Goal: Transaction & Acquisition: Purchase product/service

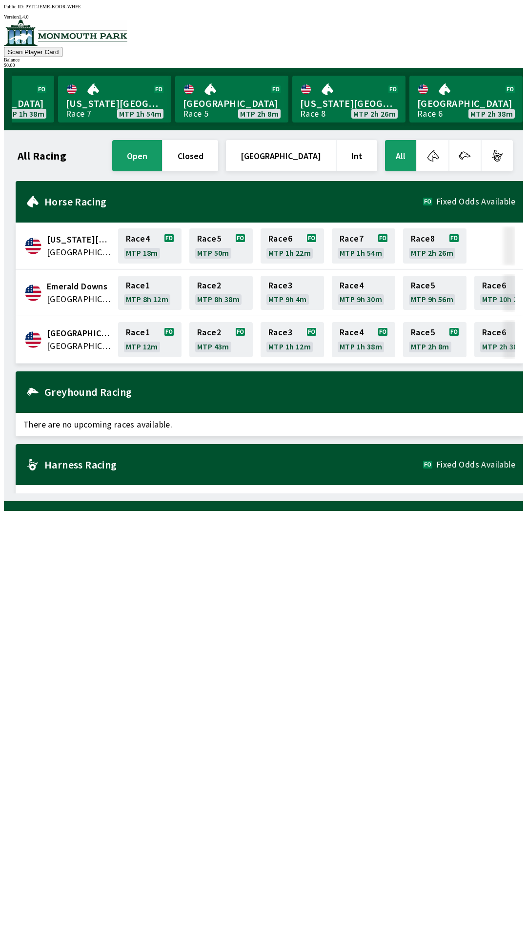
scroll to position [0, 883]
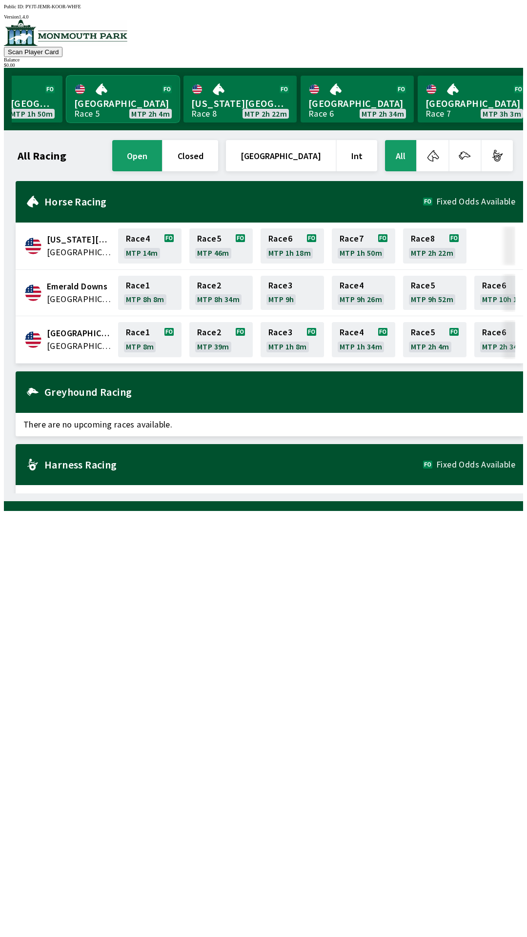
click at [115, 99] on link "[GEOGRAPHIC_DATA] Race 5 MTP 2h 4m" at bounding box center [122, 99] width 113 height 47
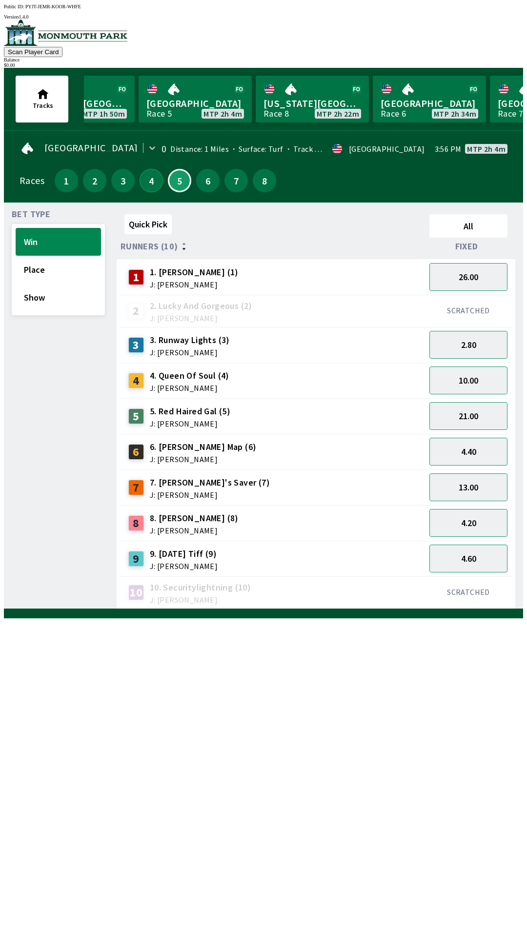
click at [152, 178] on button "4" at bounding box center [151, 180] width 23 height 23
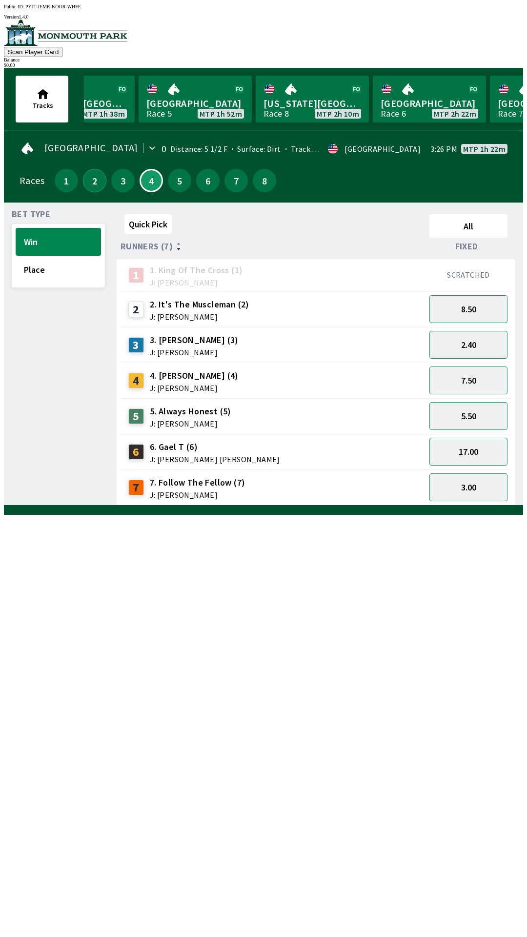
click at [91, 180] on button "2" at bounding box center [94, 180] width 23 height 23
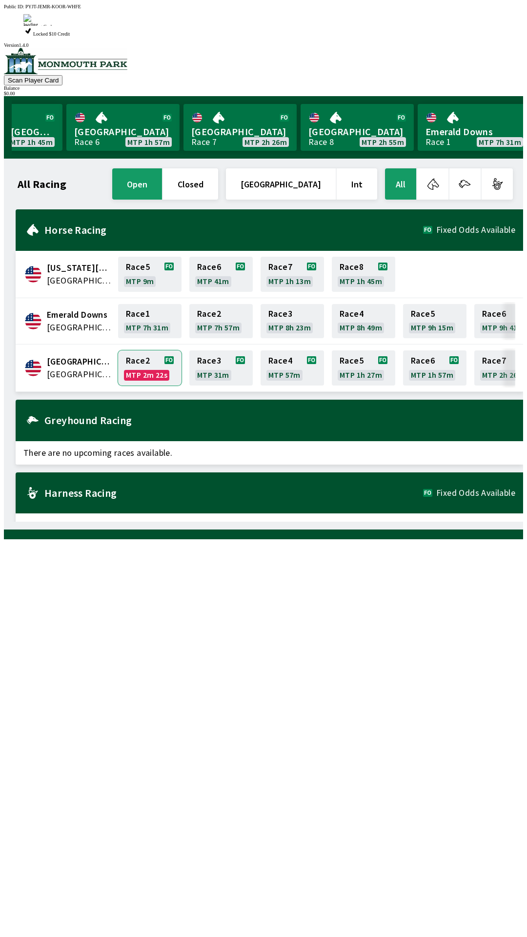
click at [144, 351] on link "Race 2 MTP 2m 22s" at bounding box center [149, 368] width 63 height 35
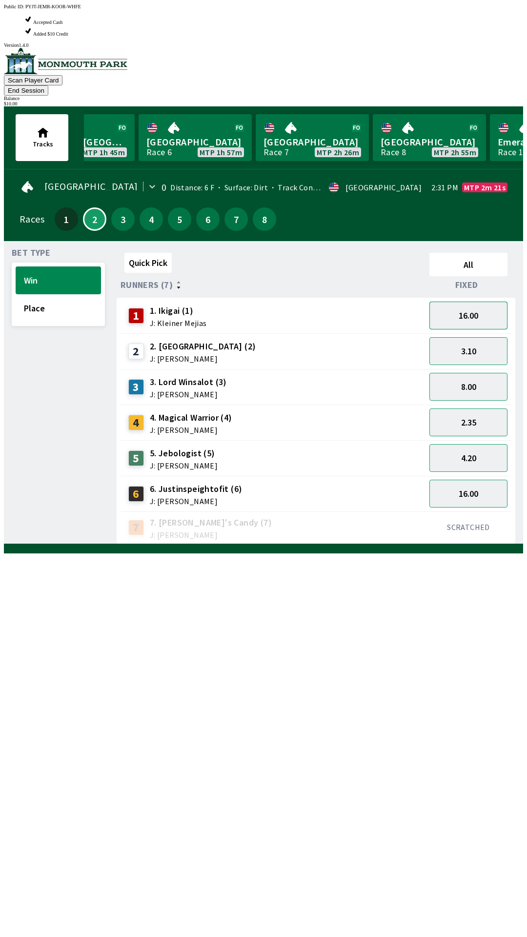
click at [486, 302] on button "16.00" at bounding box center [469, 316] width 78 height 28
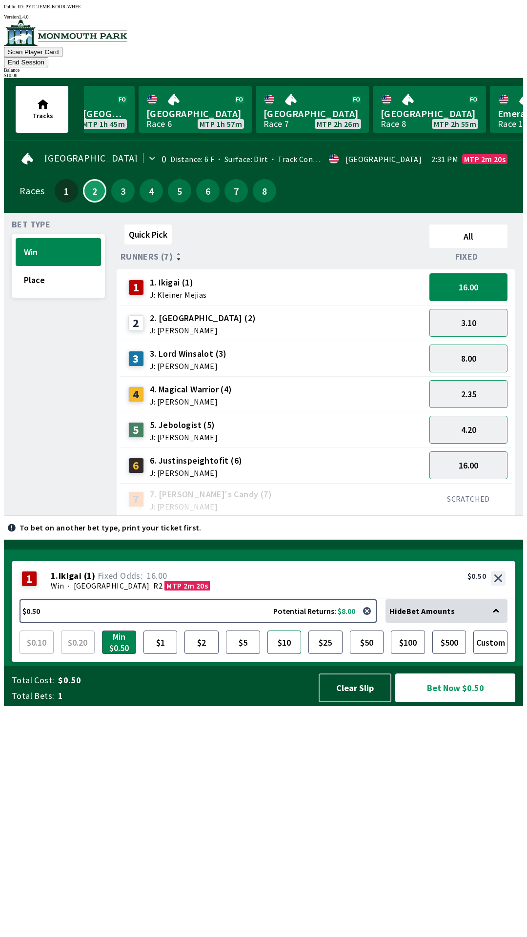
click at [288, 654] on button "$10" at bounding box center [285, 642] width 34 height 23
click at [446, 702] on button "Bet Now $10.00" at bounding box center [455, 688] width 120 height 29
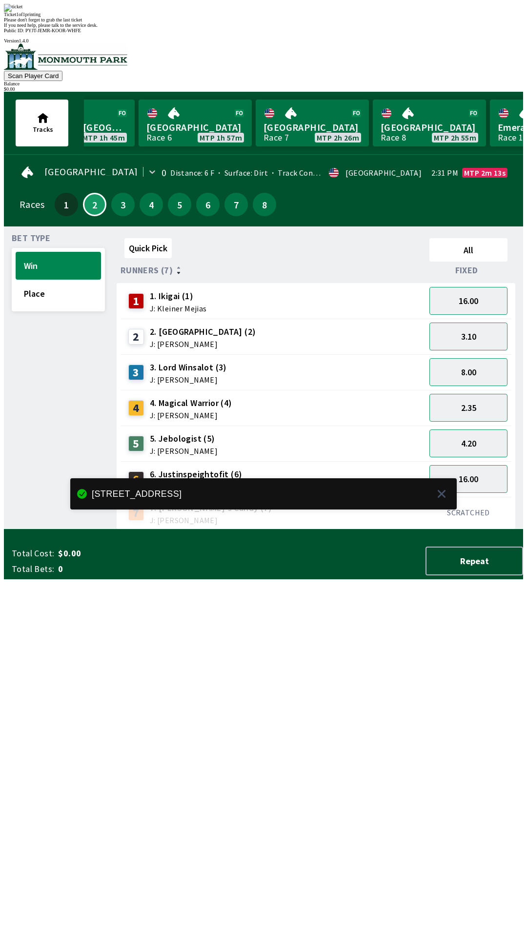
click at [279, 530] on div "Quick Pick All Runners (7) Fixed 1 1. Ikigai (1) J: Kleiner Mejias 16.00 2 2. […" at bounding box center [320, 381] width 407 height 295
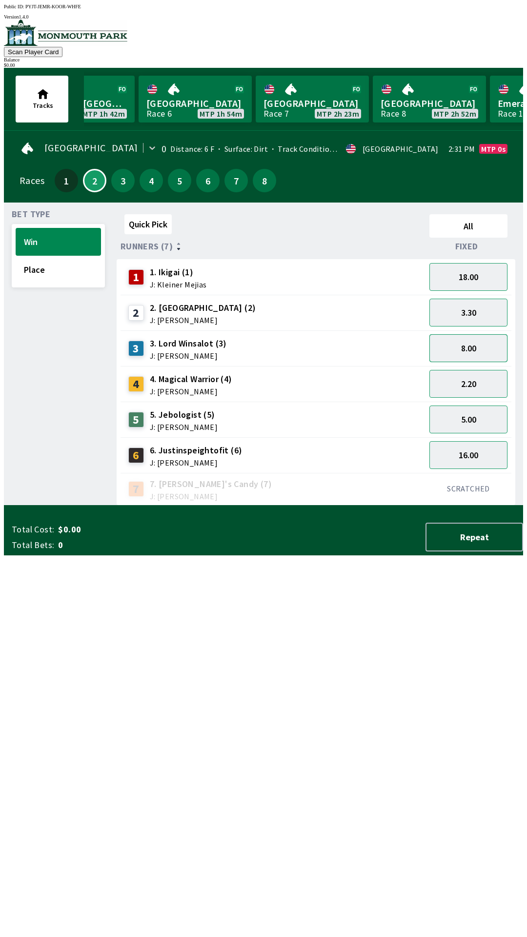
click at [486, 343] on button "8.00" at bounding box center [469, 348] width 78 height 28
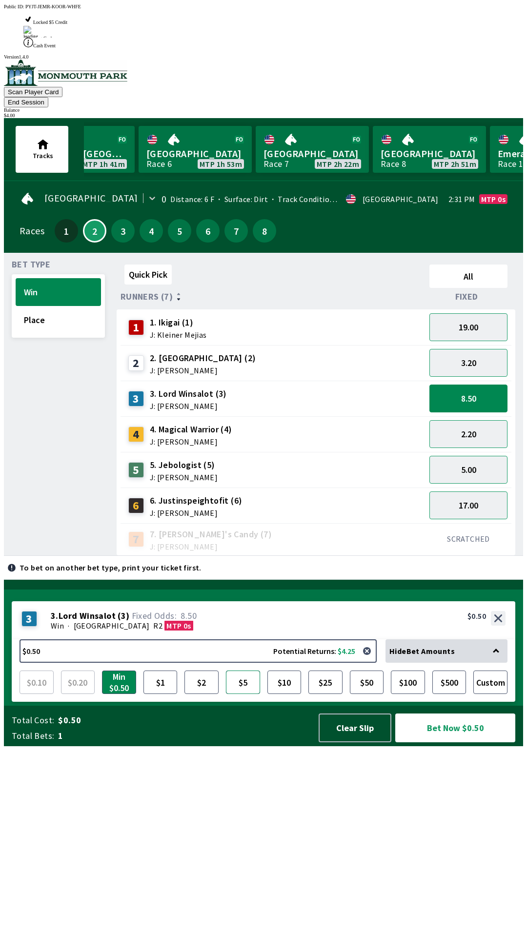
click at [246, 694] on button "$5" at bounding box center [243, 682] width 34 height 23
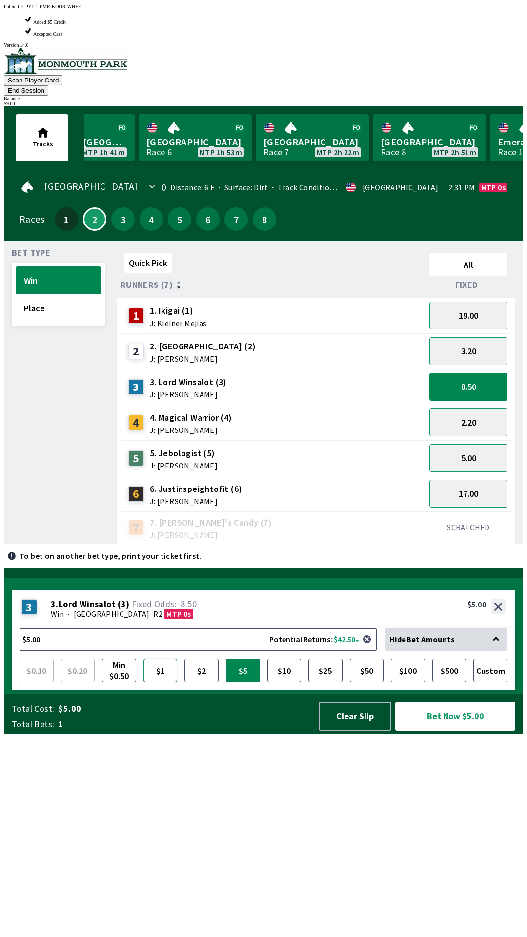
click at [159, 682] on button "$1" at bounding box center [161, 670] width 34 height 23
click at [160, 682] on button "$1" at bounding box center [161, 670] width 34 height 23
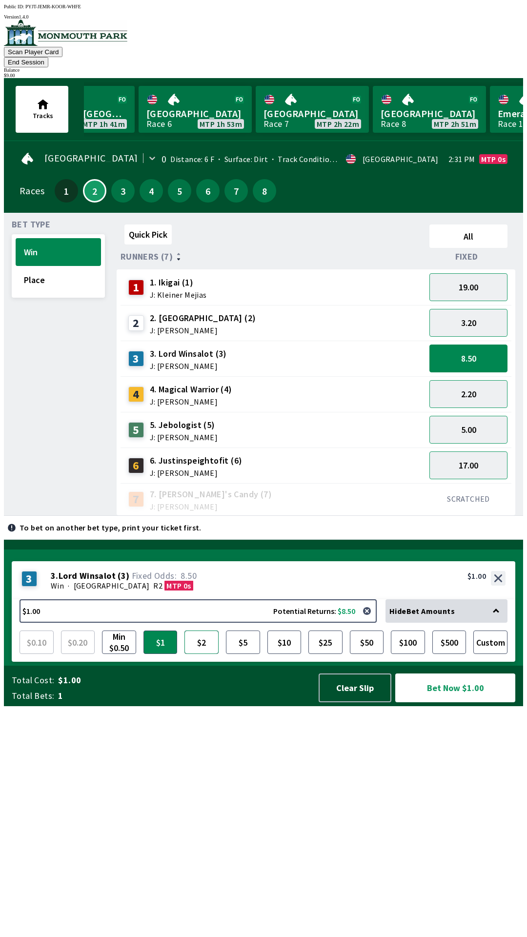
click at [194, 654] on button "$2" at bounding box center [202, 642] width 34 height 23
click at [246, 654] on button "$5" at bounding box center [243, 642] width 34 height 23
click at [492, 654] on button "Custom" at bounding box center [491, 642] width 34 height 23
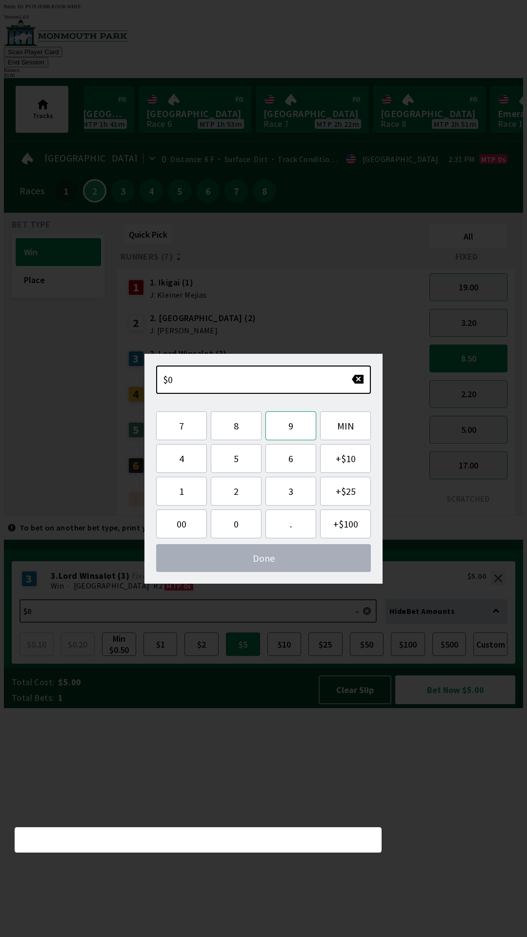
click at [297, 428] on button "9" at bounding box center [291, 426] width 51 height 29
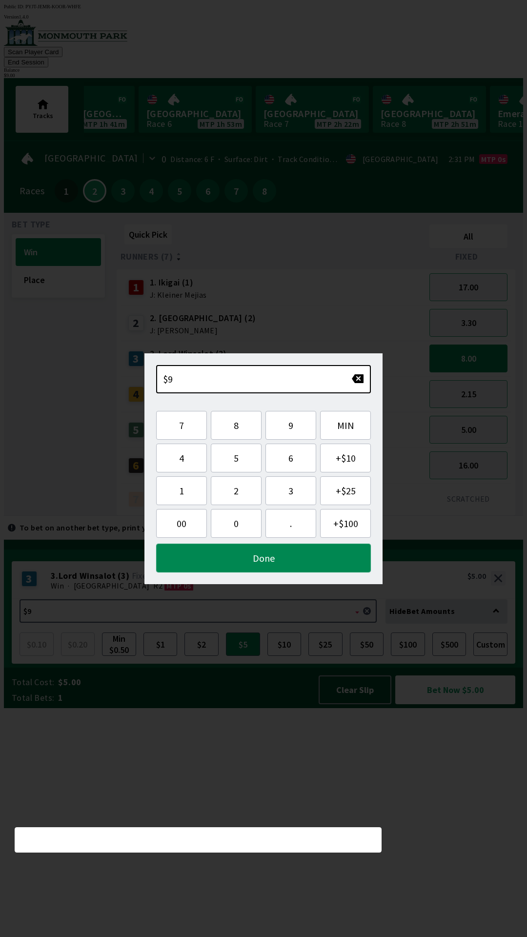
click at [297, 560] on button "Done" at bounding box center [263, 558] width 215 height 29
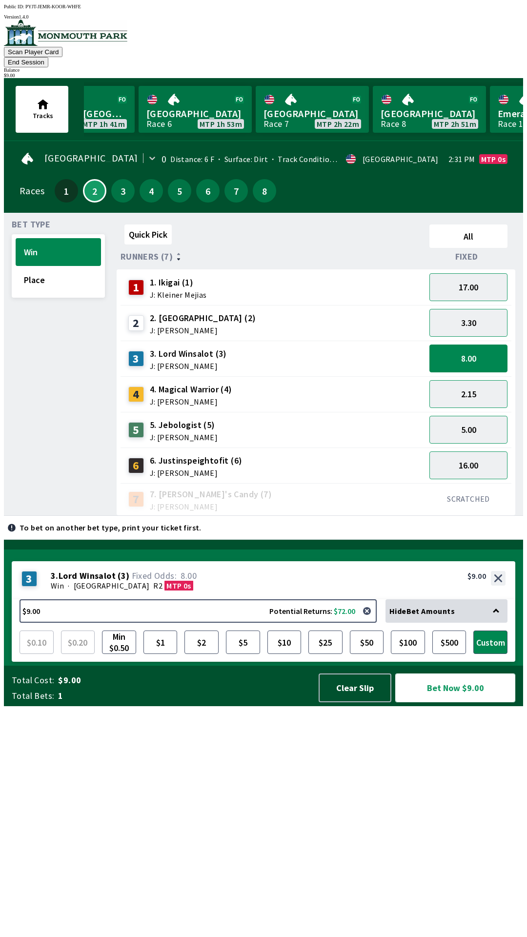
click at [478, 702] on button "Bet Now $9.00" at bounding box center [455, 688] width 120 height 29
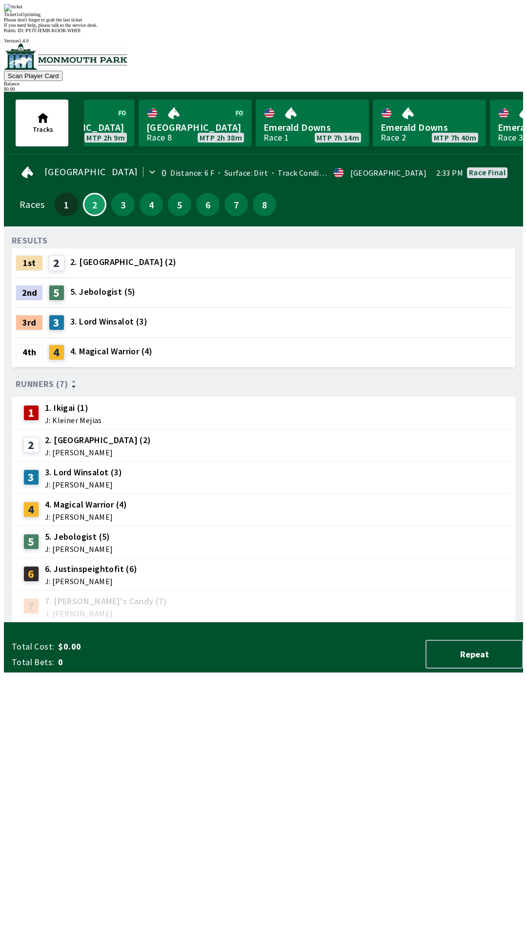
click at [238, 17] on div "Ticket 1 of 1 printing" at bounding box center [263, 14] width 519 height 5
click at [320, 278] on div "2nd 5 5. Jebologist (5)" at bounding box center [264, 292] width 496 height 29
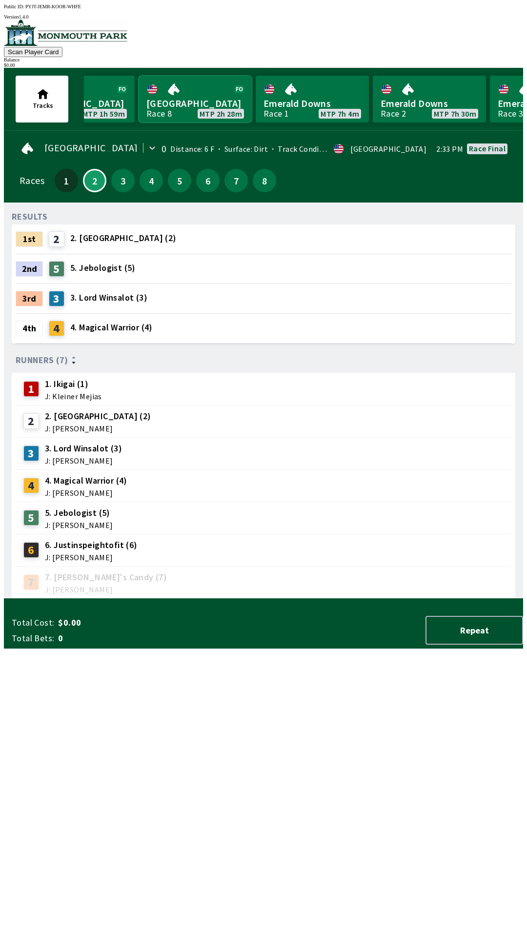
click at [190, 102] on link "[GEOGRAPHIC_DATA] Race 8 MTP 2h 28m" at bounding box center [195, 99] width 113 height 47
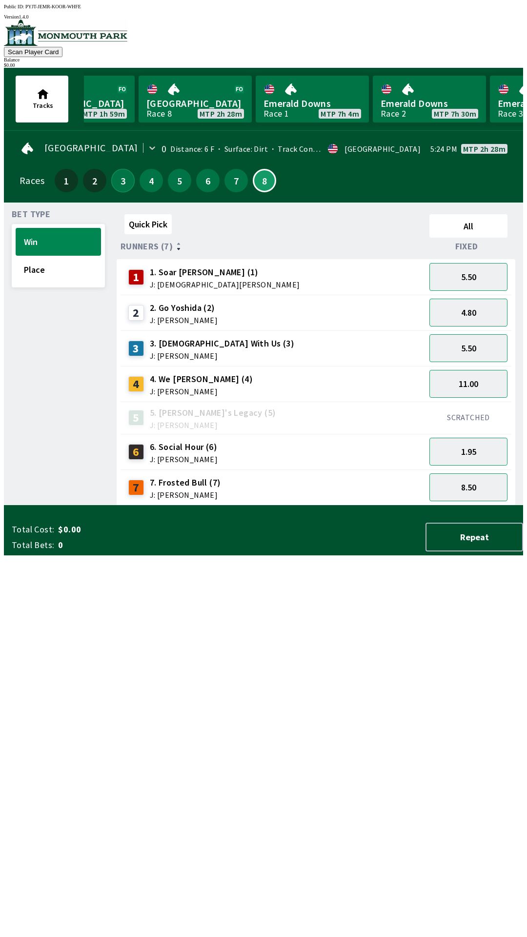
click at [115, 174] on button "3" at bounding box center [122, 180] width 23 height 23
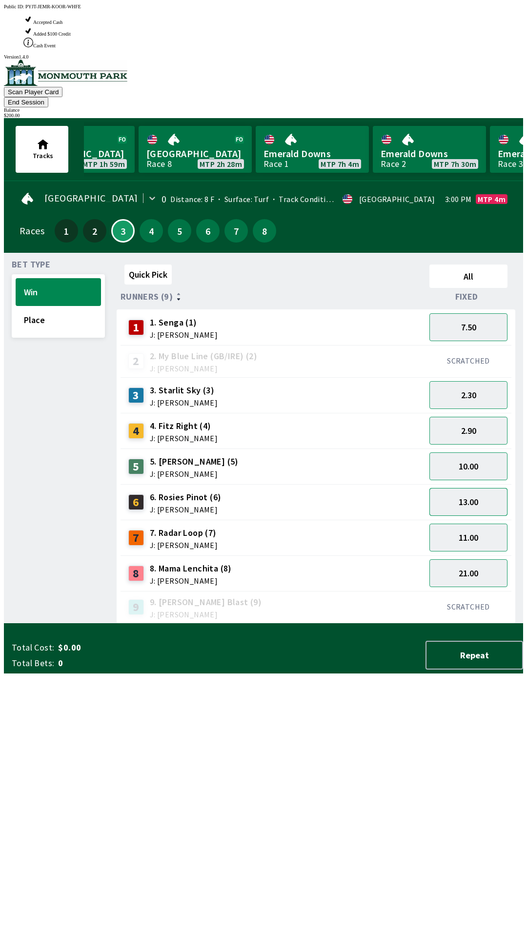
click at [474, 488] on button "13.00" at bounding box center [469, 502] width 78 height 28
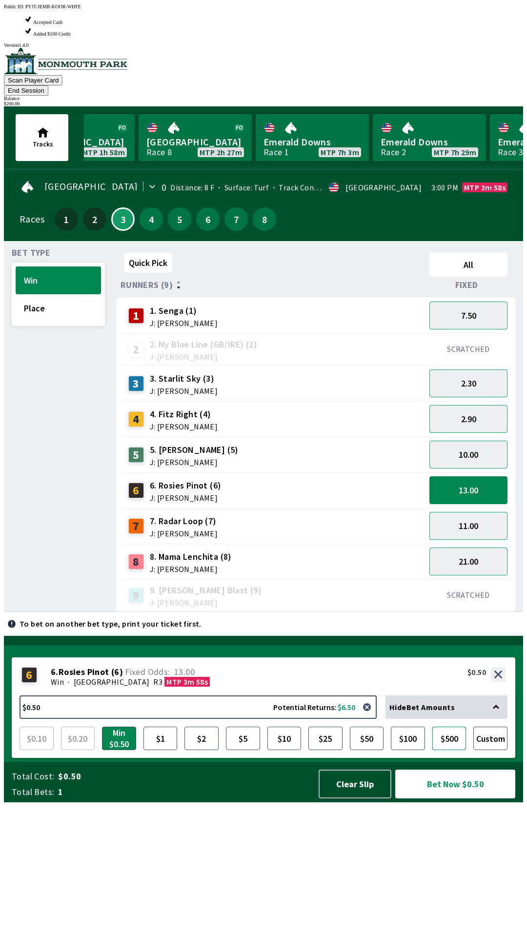
click at [467, 750] on button "$500" at bounding box center [450, 738] width 34 height 23
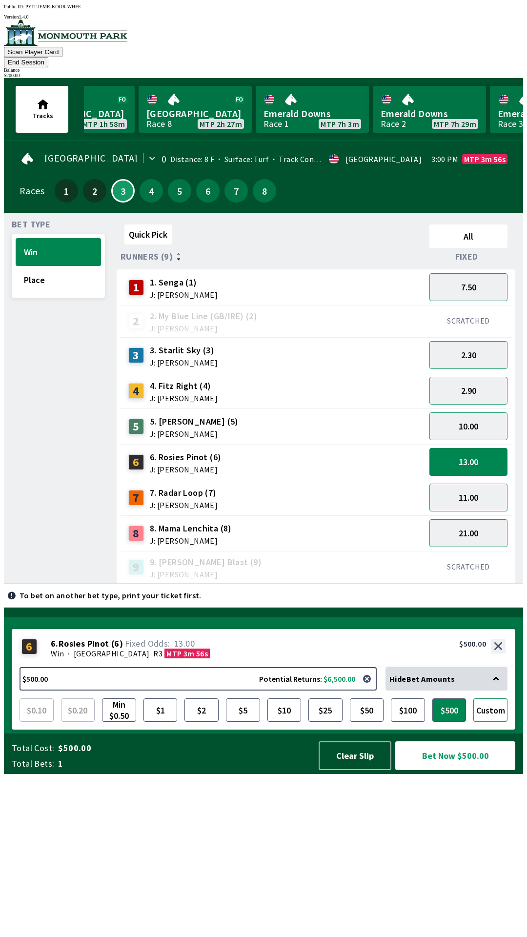
click at [493, 722] on button "Custom" at bounding box center [491, 710] width 34 height 23
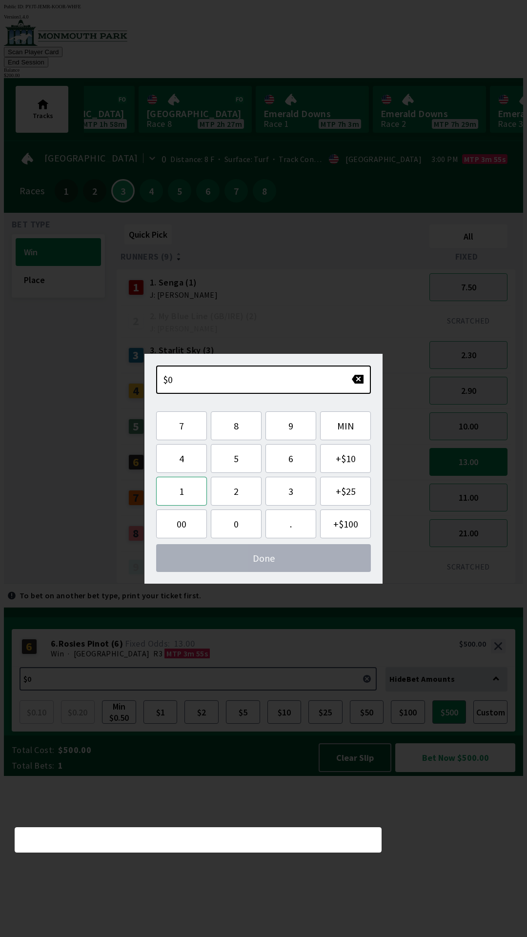
click at [186, 490] on button "1" at bounding box center [181, 491] width 51 height 29
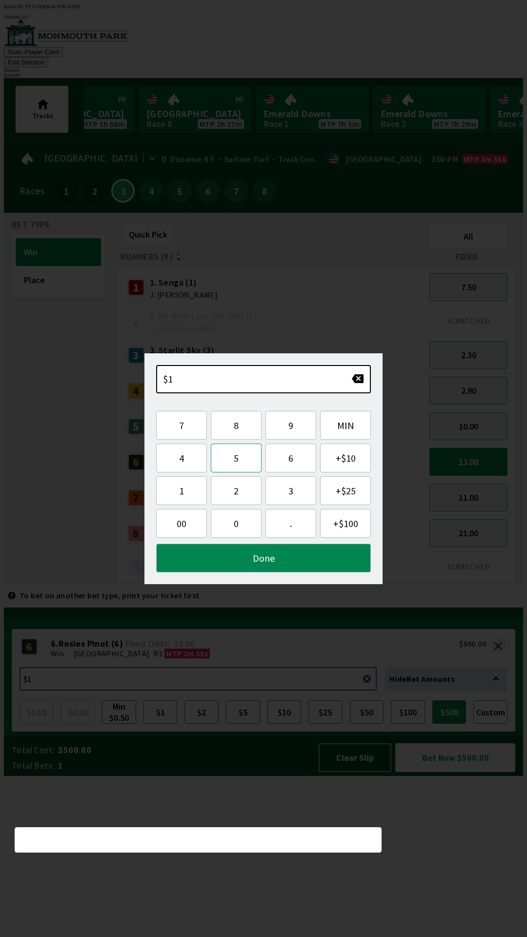
click at [233, 461] on button "5" at bounding box center [236, 458] width 51 height 29
click at [243, 524] on button "0" at bounding box center [236, 523] width 51 height 29
click at [265, 558] on button "Done" at bounding box center [263, 558] width 215 height 29
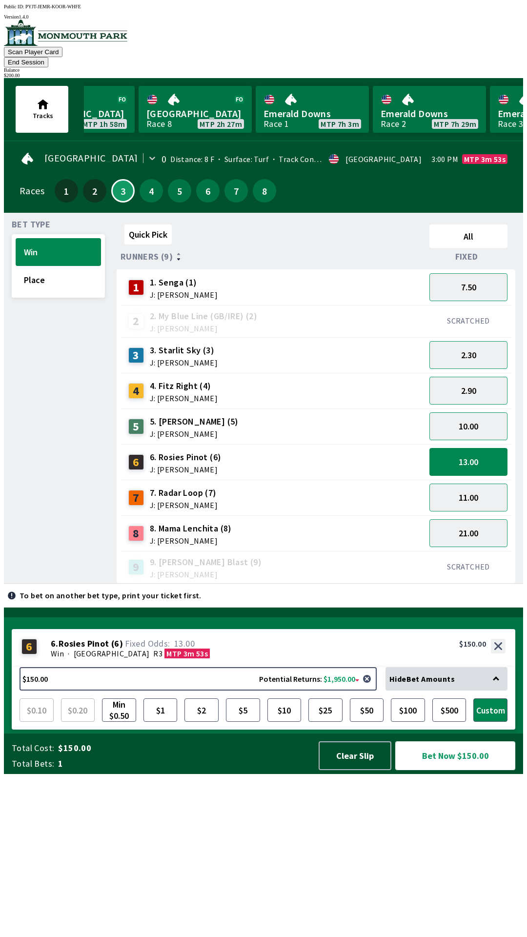
click at [463, 770] on button "Bet Now $150.00" at bounding box center [455, 756] width 120 height 29
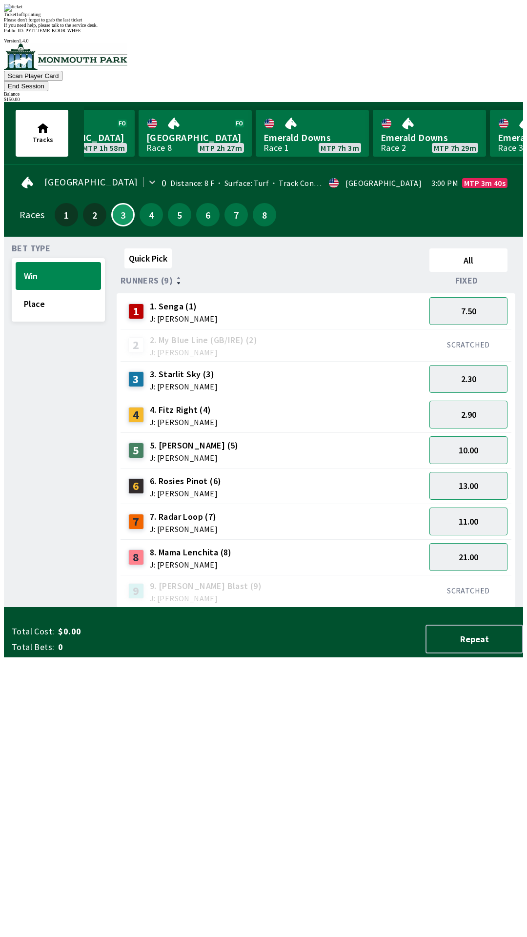
click at [472, 608] on div "Quick Pick All Runners (9) Fixed 1 1. Senga (1) J: [PERSON_NAME] 7.50 2 2. My B…" at bounding box center [320, 426] width 407 height 363
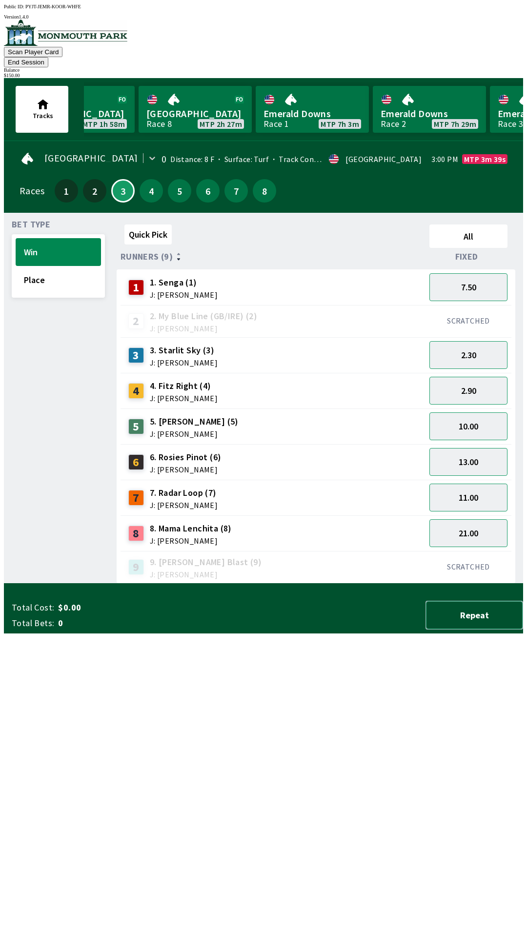
click at [496, 630] on button "Repeat" at bounding box center [475, 615] width 98 height 29
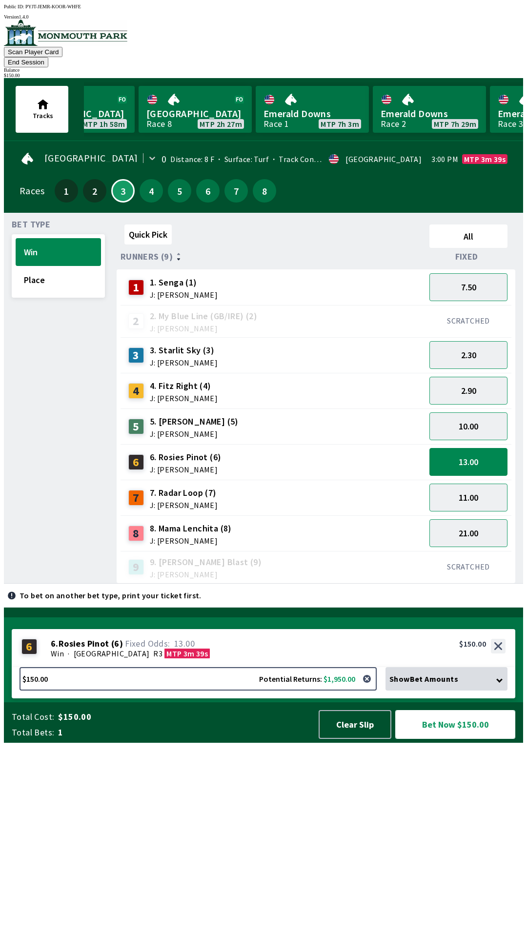
click at [458, 739] on button "Bet Now $150.00" at bounding box center [455, 724] width 120 height 29
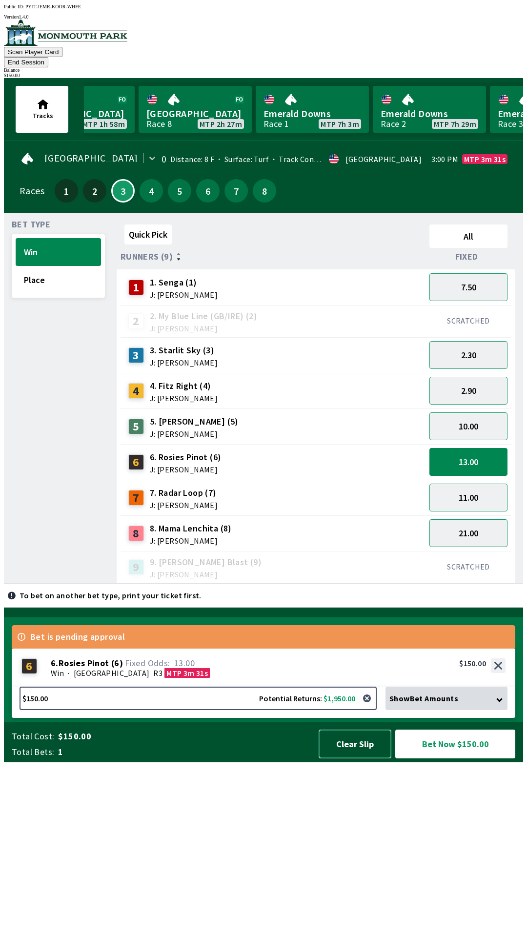
click at [370, 759] on button "Clear Slip" at bounding box center [355, 744] width 73 height 29
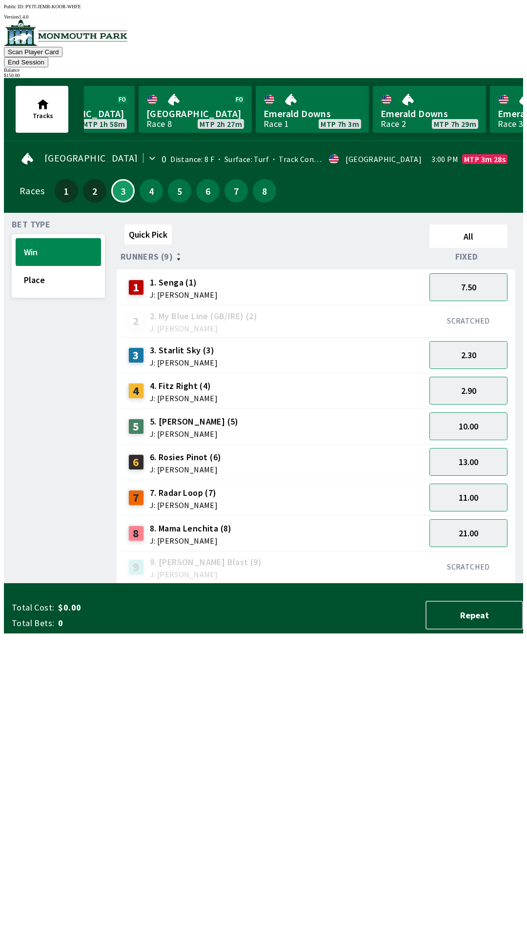
click at [48, 57] on button "End Session" at bounding box center [26, 62] width 44 height 10
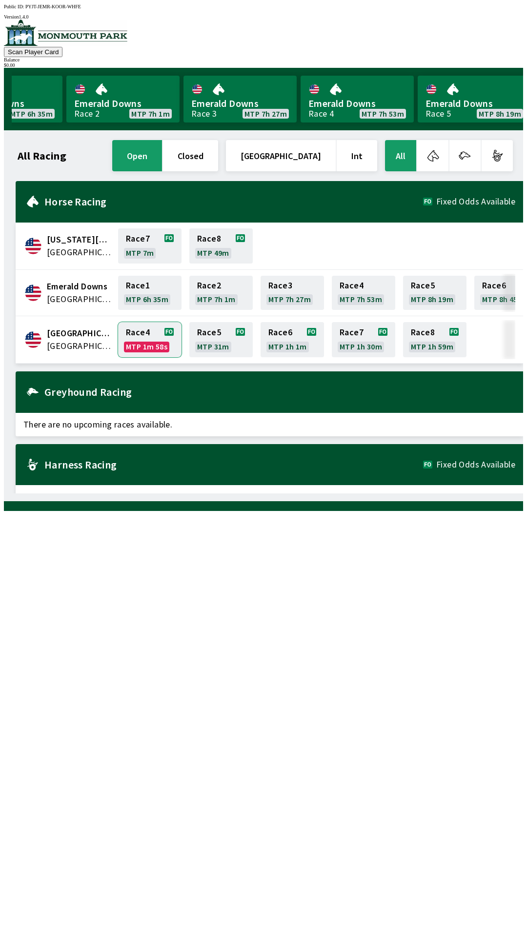
click at [143, 335] on link "Race 4 MTP 1m 58s" at bounding box center [149, 339] width 63 height 35
